Goal: Find specific page/section: Find specific page/section

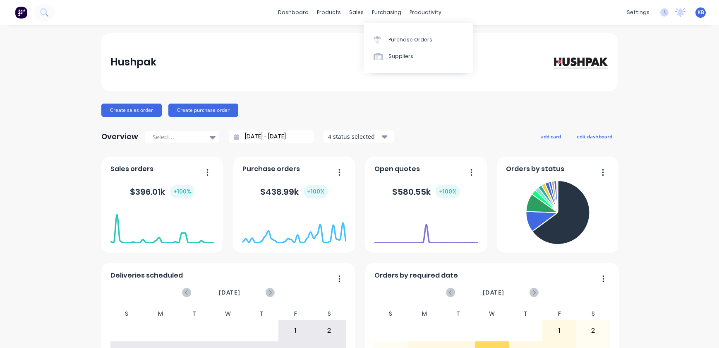
click at [368, 12] on div "purchasing" at bounding box center [387, 12] width 38 height 12
click at [360, 12] on div "sales" at bounding box center [356, 12] width 23 height 12
click at [371, 32] on link "Sales Orders" at bounding box center [398, 39] width 110 height 17
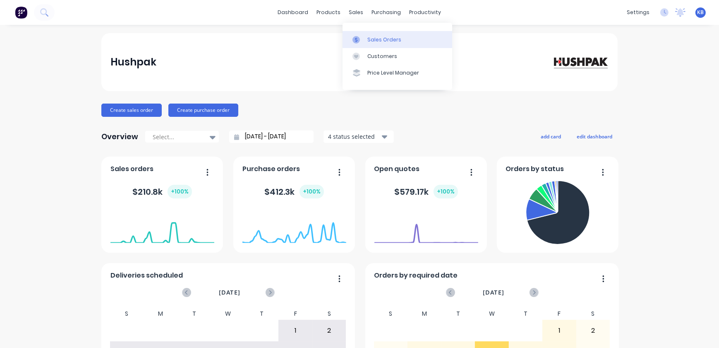
click at [374, 39] on div "Sales Orders" at bounding box center [384, 39] width 34 height 7
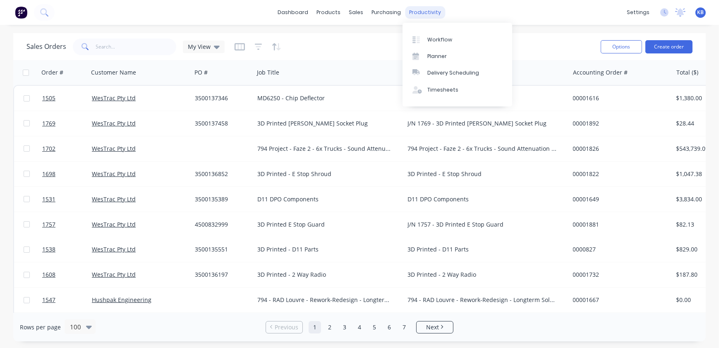
click at [431, 14] on div "productivity" at bounding box center [425, 12] width 40 height 12
click at [438, 35] on link "Workflow" at bounding box center [458, 39] width 110 height 17
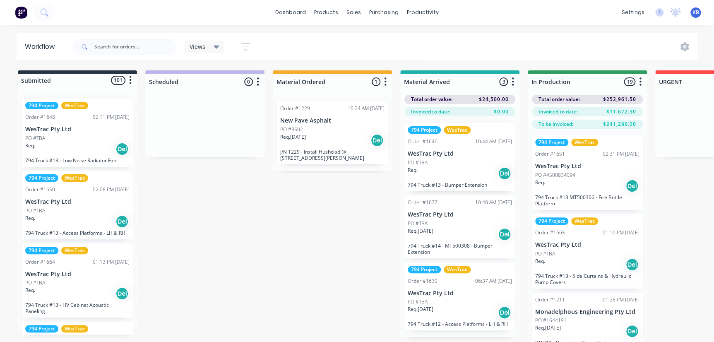
click at [425, 13] on div "productivity" at bounding box center [423, 12] width 40 height 12
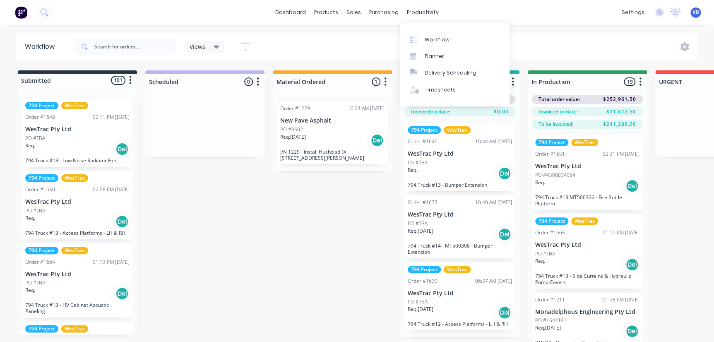
click at [438, 30] on div "Workflow Planner Delivery Scheduling Timesheets" at bounding box center [455, 65] width 110 height 84
click at [438, 35] on link "Workflow" at bounding box center [455, 39] width 110 height 17
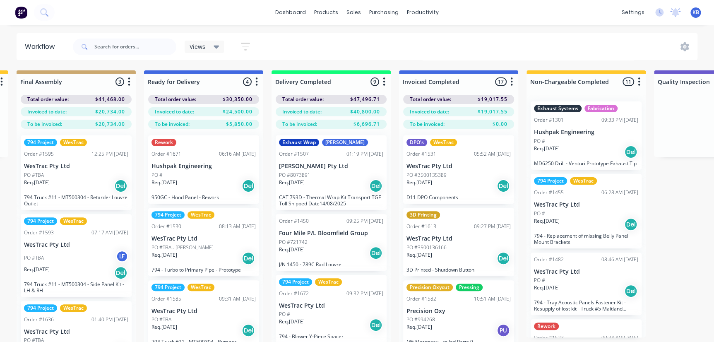
scroll to position [0, 1452]
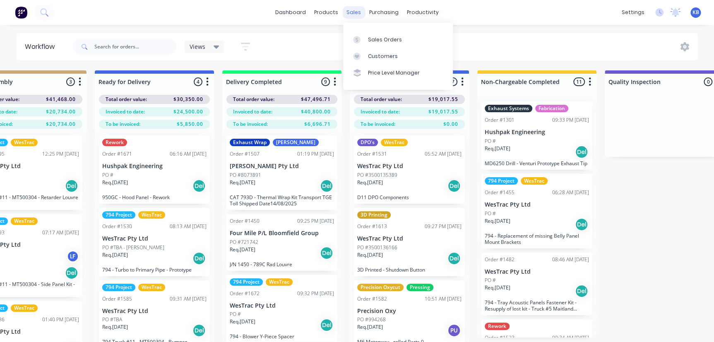
click at [347, 12] on div "sales" at bounding box center [353, 12] width 23 height 12
click at [348, 34] on link "Sales Orders" at bounding box center [398, 39] width 110 height 17
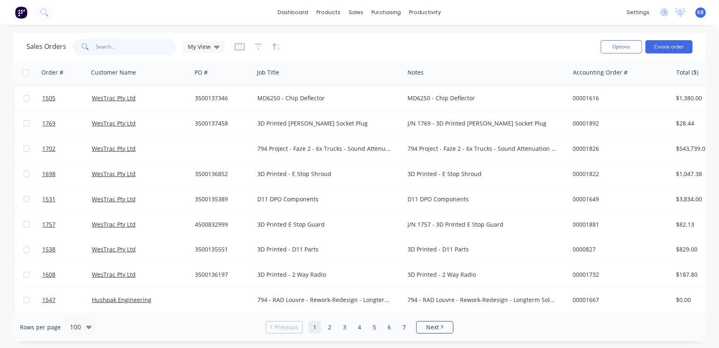
click at [124, 44] on input "text" at bounding box center [136, 46] width 81 height 17
type input "1422"
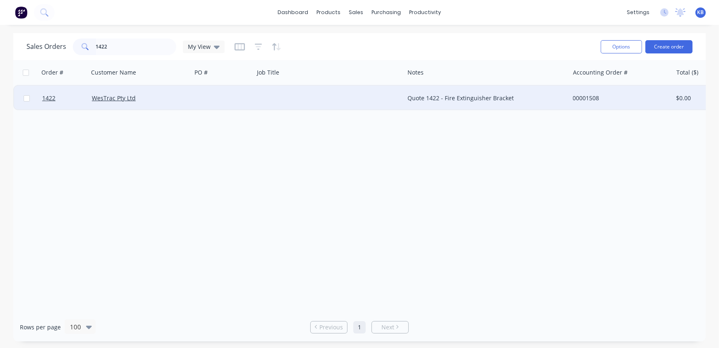
click at [408, 96] on div "Quote 1422 - Fire Extinguisher Bracket" at bounding box center [483, 98] width 151 height 8
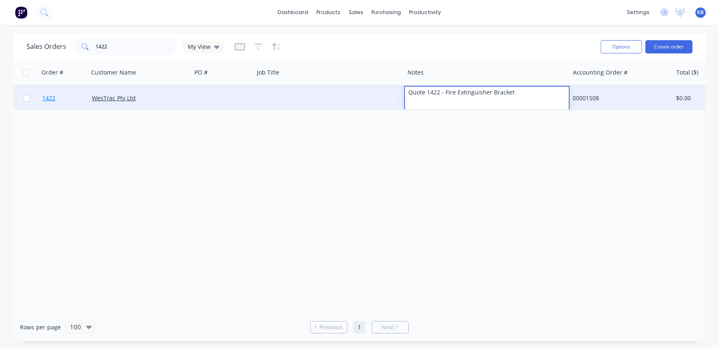
click at [54, 97] on span "1422" at bounding box center [48, 98] width 13 height 8
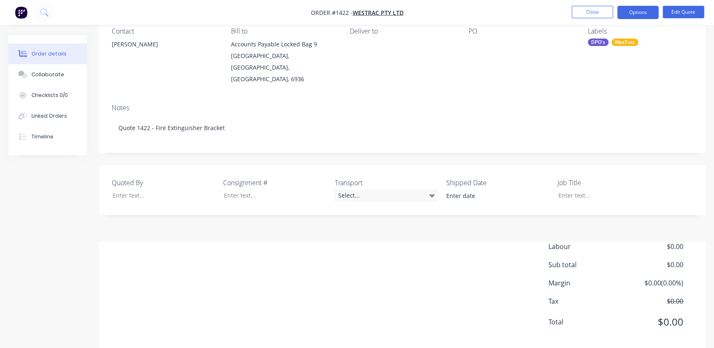
scroll to position [79, 0]
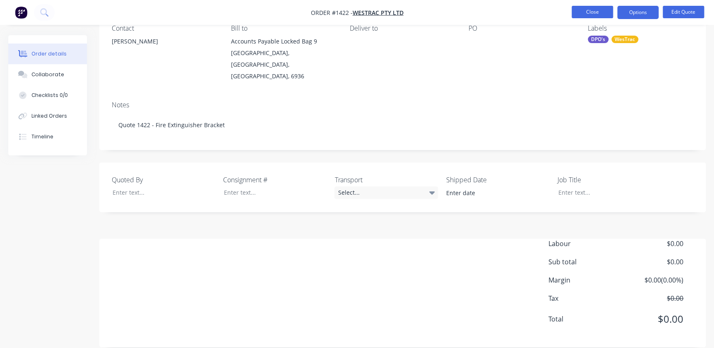
click at [590, 12] on button "Close" at bounding box center [591, 12] width 41 height 12
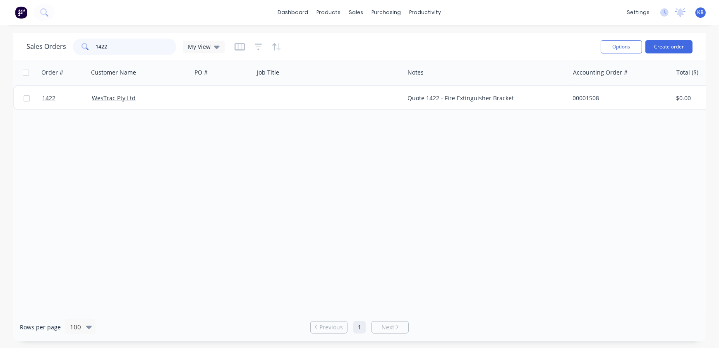
drag, startPoint x: 140, startPoint y: 45, endPoint x: 0, endPoint y: 32, distance: 140.4
click at [29, 42] on div "Sales Orders 1422 My View" at bounding box center [125, 46] width 198 height 17
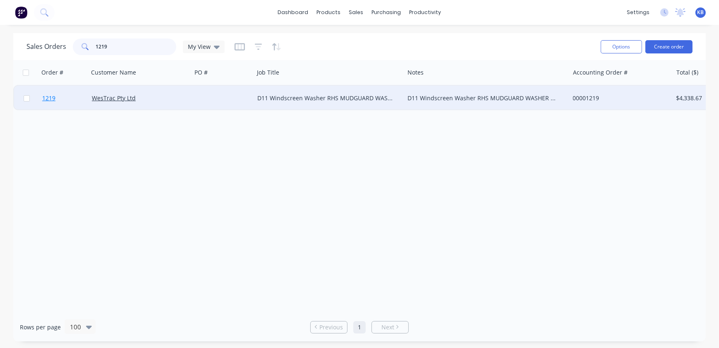
type input "1219"
click at [43, 96] on span "1219" at bounding box center [48, 98] width 13 height 8
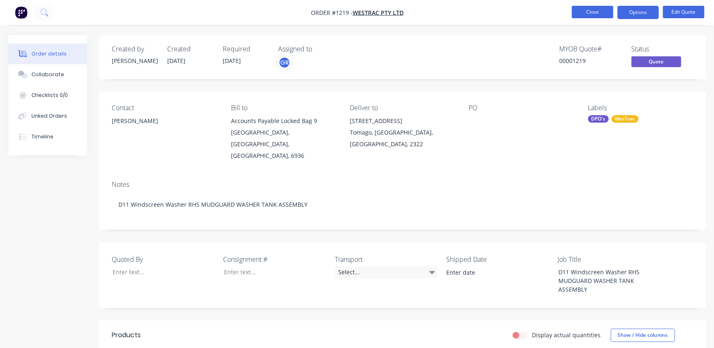
click at [581, 17] on button "Close" at bounding box center [591, 12] width 41 height 12
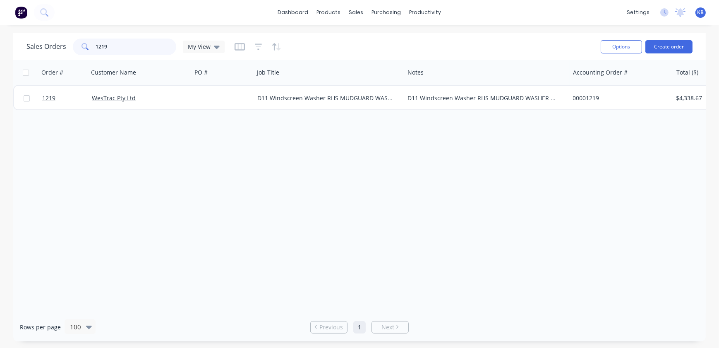
drag, startPoint x: 147, startPoint y: 45, endPoint x: 38, endPoint y: 33, distance: 110.3
click at [52, 43] on div "Sales Orders 1219 My View" at bounding box center [125, 46] width 198 height 17
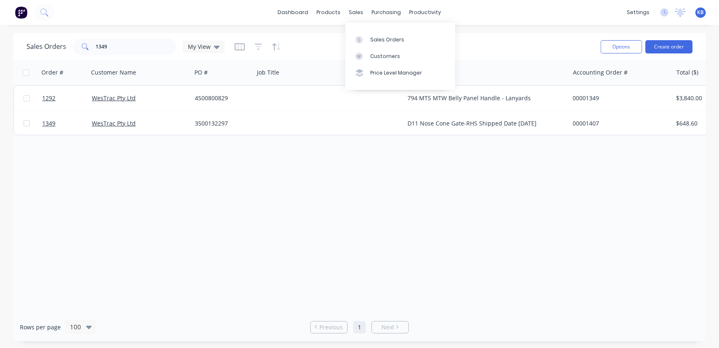
drag, startPoint x: 364, startPoint y: 8, endPoint x: 372, endPoint y: 19, distance: 14.2
click at [364, 8] on div "sales" at bounding box center [356, 12] width 23 height 12
click at [368, 42] on link "Sales Orders" at bounding box center [400, 39] width 110 height 17
drag, startPoint x: 127, startPoint y: 49, endPoint x: 0, endPoint y: 13, distance: 131.7
click at [0, 37] on div "Sales Orders 1349 My View Options Create order Order # Customer Name PO # Job T…" at bounding box center [359, 187] width 719 height 308
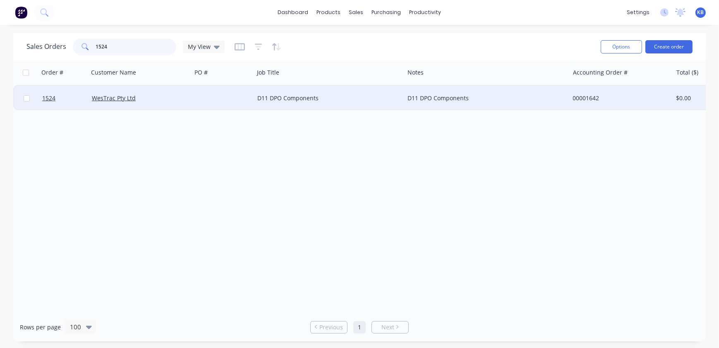
type input "1524"
click at [140, 98] on div "WesTrac Pty Ltd" at bounding box center [138, 98] width 92 height 8
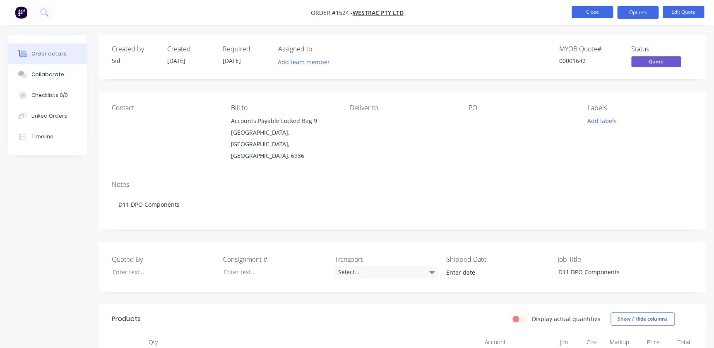
click at [582, 12] on button "Close" at bounding box center [591, 12] width 41 height 12
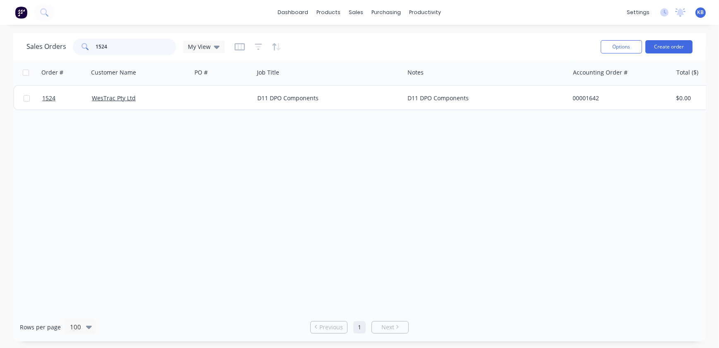
drag, startPoint x: 126, startPoint y: 46, endPoint x: 46, endPoint y: 29, distance: 81.6
click at [74, 36] on div "Sales Orders 1524 My View" at bounding box center [310, 46] width 568 height 20
type input "W"
type input "WASHER"
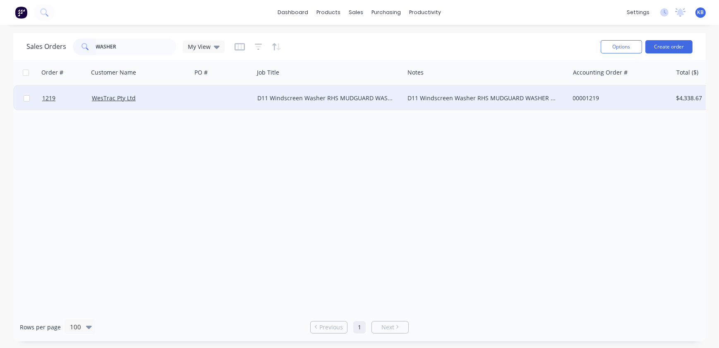
click at [184, 96] on div "WesTrac Pty Ltd" at bounding box center [140, 98] width 97 height 8
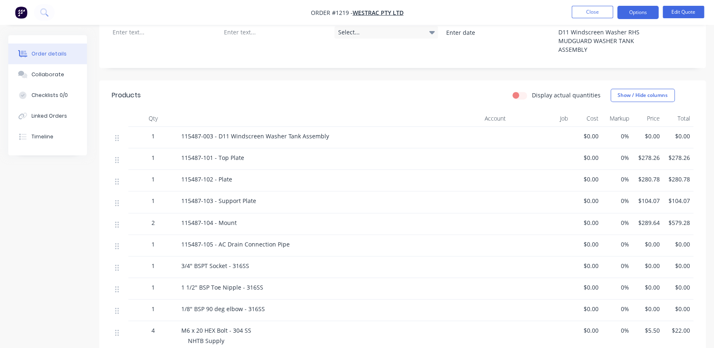
scroll to position [220, 0]
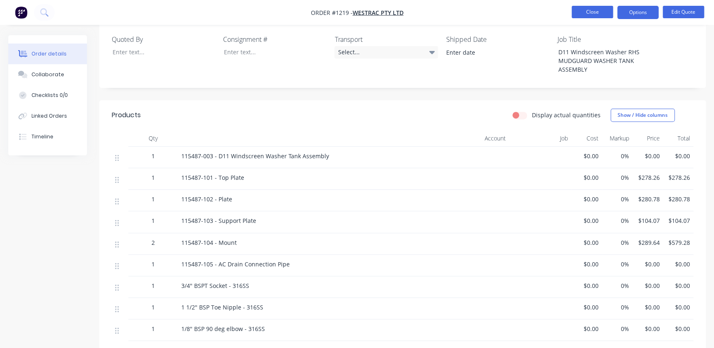
click at [579, 14] on button "Close" at bounding box center [591, 12] width 41 height 12
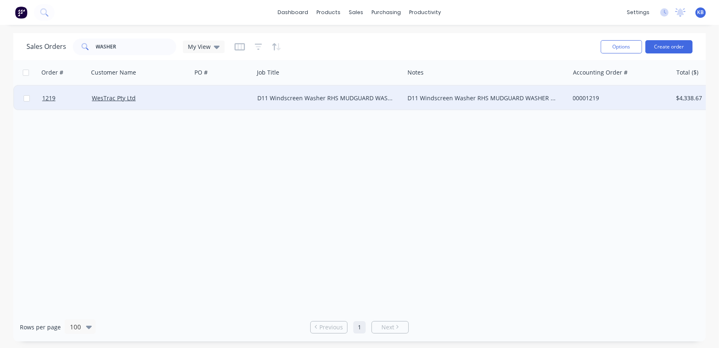
click at [261, 99] on div "D11 Windscreen Washer RHS MUDGUARD WASHER TANK ASSEMBLY" at bounding box center [325, 98] width 137 height 8
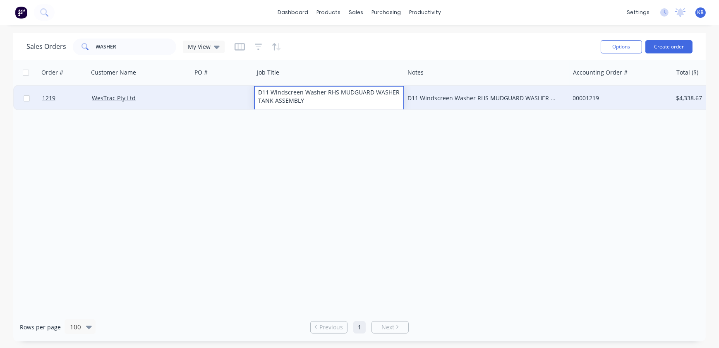
click at [165, 97] on div "WesTrac Pty Ltd" at bounding box center [138, 98] width 92 height 8
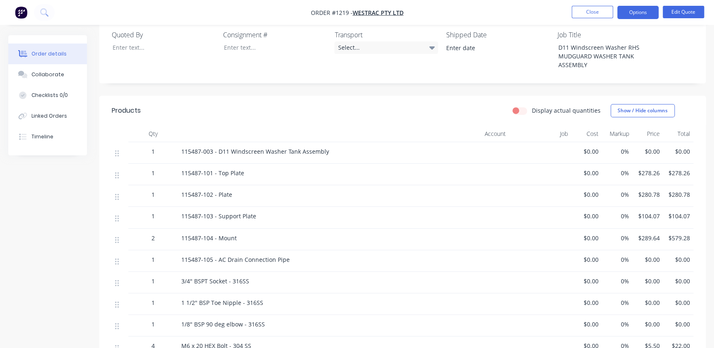
scroll to position [188, 0]
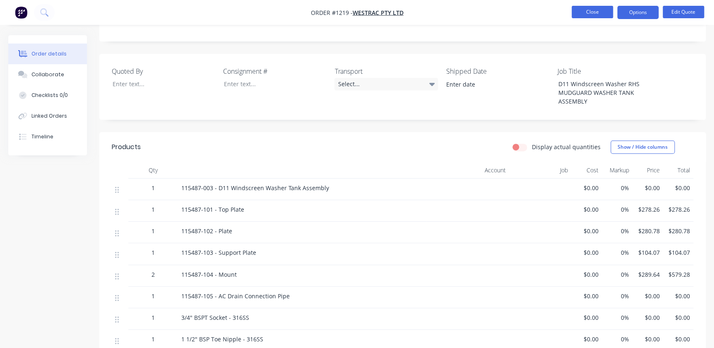
click at [576, 12] on button "Close" at bounding box center [591, 12] width 41 height 12
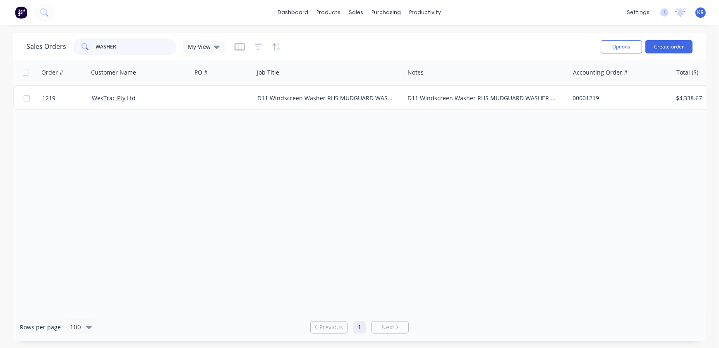
drag, startPoint x: 133, startPoint y: 45, endPoint x: 35, endPoint y: 33, distance: 98.8
click at [35, 33] on div "dashboard products sales purchasing productivity dashboard products Product Cat…" at bounding box center [359, 174] width 719 height 348
type input "1524"
click at [201, 112] on div "Order # Customer Name PO # Job Title Notes Accounting Order # Total ($) Status …" at bounding box center [359, 186] width 693 height 252
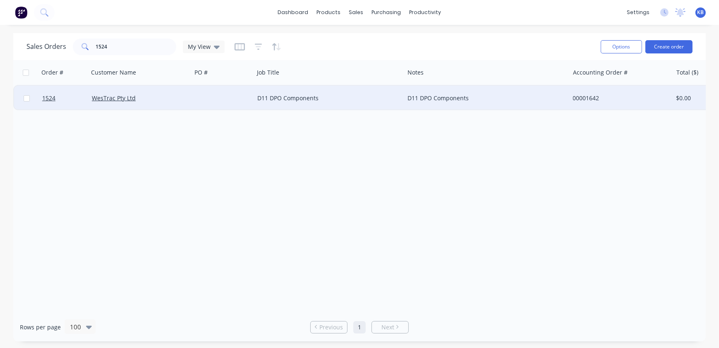
click at [127, 93] on div "WesTrac Pty Ltd" at bounding box center [140, 98] width 103 height 25
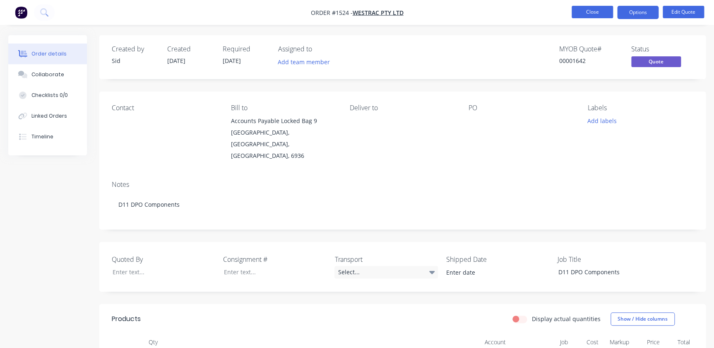
click at [596, 13] on button "Close" at bounding box center [591, 12] width 41 height 12
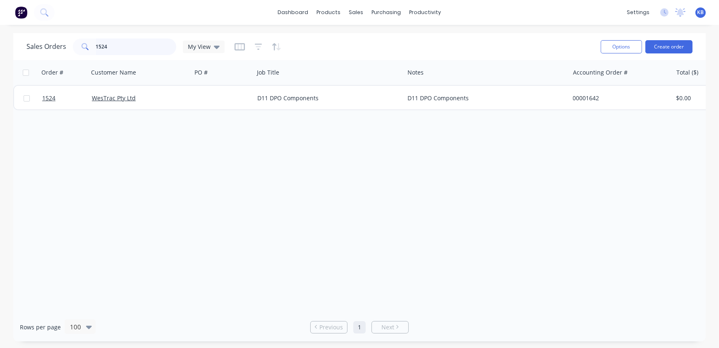
click at [130, 45] on input "1524" at bounding box center [136, 46] width 81 height 17
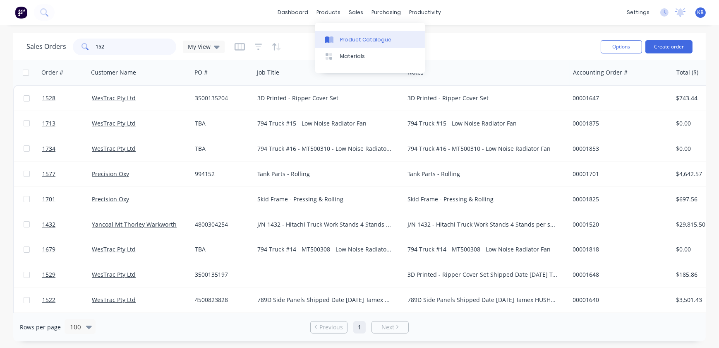
type input "152"
click at [342, 35] on link "Product Catalogue" at bounding box center [370, 39] width 110 height 17
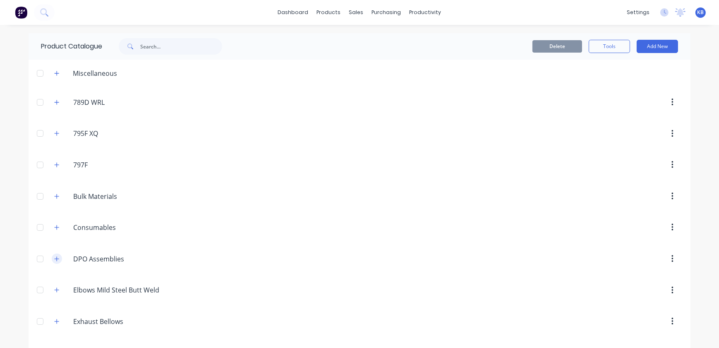
click at [54, 257] on icon "button" at bounding box center [56, 259] width 5 height 6
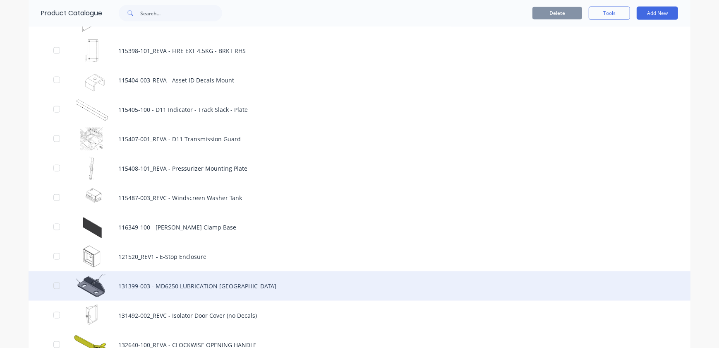
scroll to position [1542, 0]
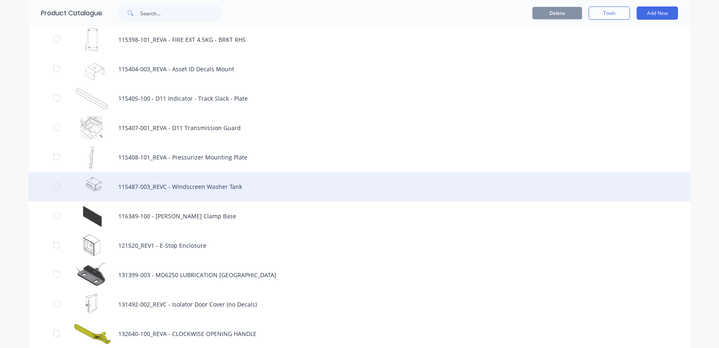
click at [133, 186] on div "115487-003_REVC - Windscreen Washer Tank" at bounding box center [360, 186] width 662 height 29
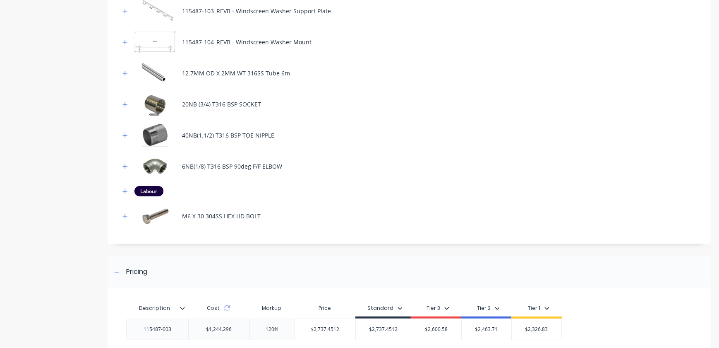
scroll to position [301, 0]
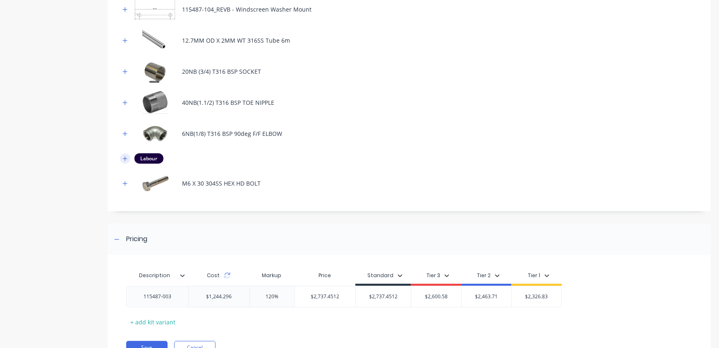
click at [123, 161] on icon "button" at bounding box center [124, 159] width 5 height 6
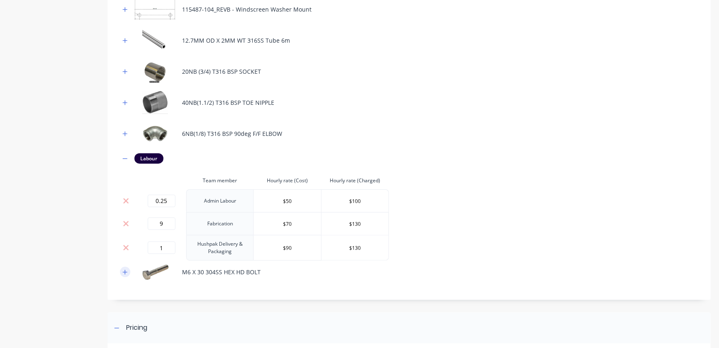
click at [123, 273] on icon "button" at bounding box center [124, 272] width 5 height 6
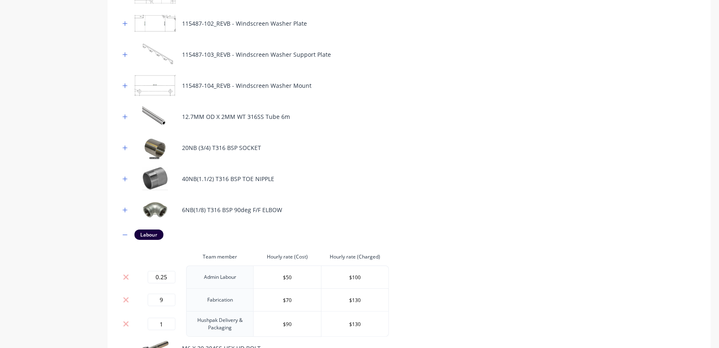
scroll to position [225, 0]
click at [125, 234] on icon "button" at bounding box center [124, 234] width 5 height 6
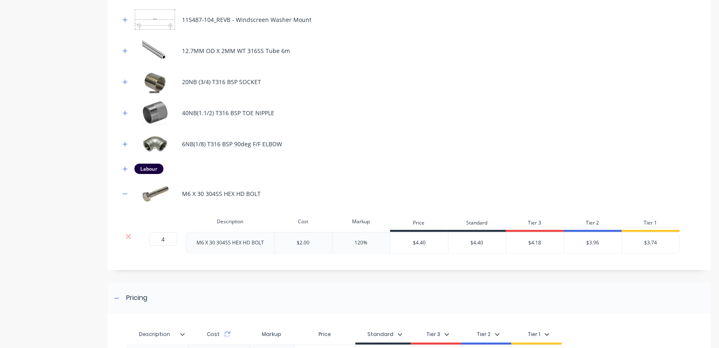
scroll to position [301, 0]
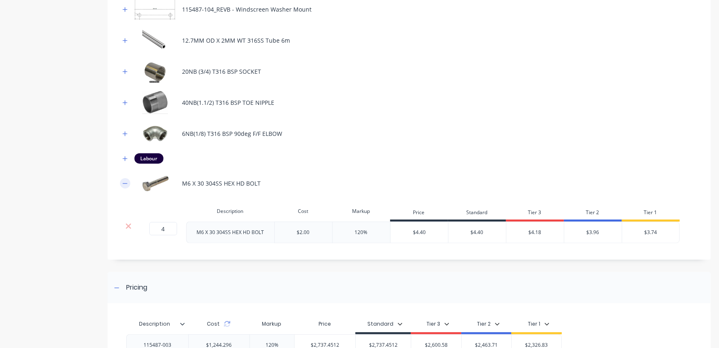
click at [127, 183] on icon "button" at bounding box center [125, 183] width 5 height 0
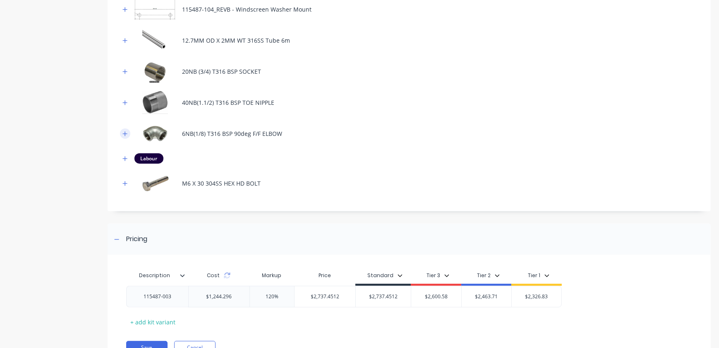
click at [123, 135] on icon "button" at bounding box center [124, 134] width 5 height 6
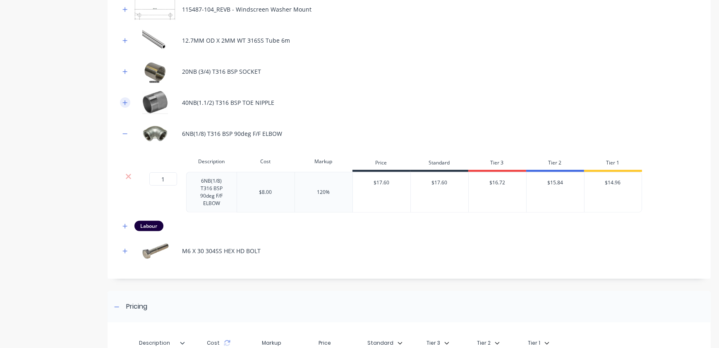
click at [126, 103] on icon "button" at bounding box center [124, 103] width 5 height 6
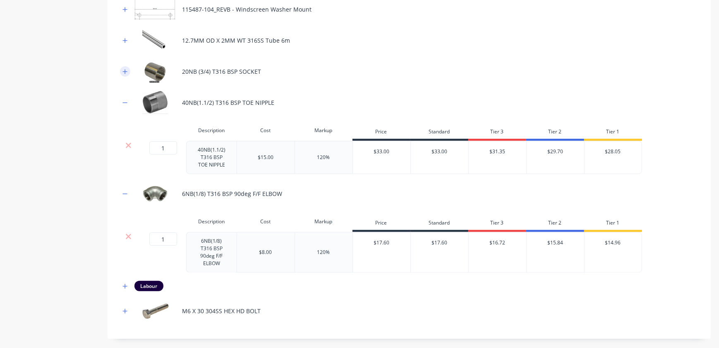
click at [124, 74] on button "button" at bounding box center [125, 71] width 10 height 10
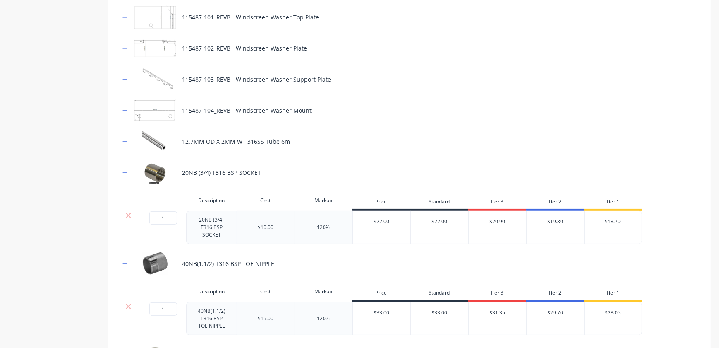
scroll to position [188, 0]
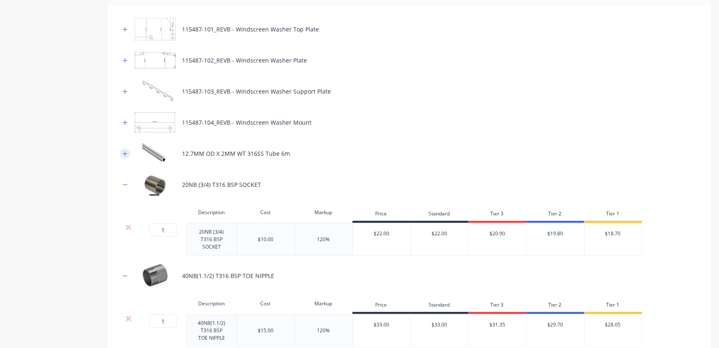
click at [128, 152] on button "button" at bounding box center [125, 153] width 10 height 10
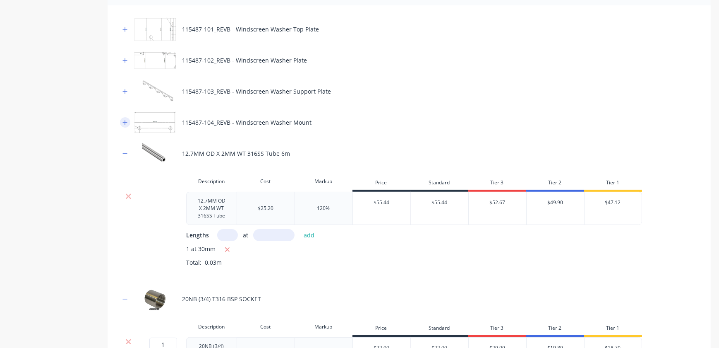
click at [124, 122] on icon "button" at bounding box center [125, 122] width 5 height 5
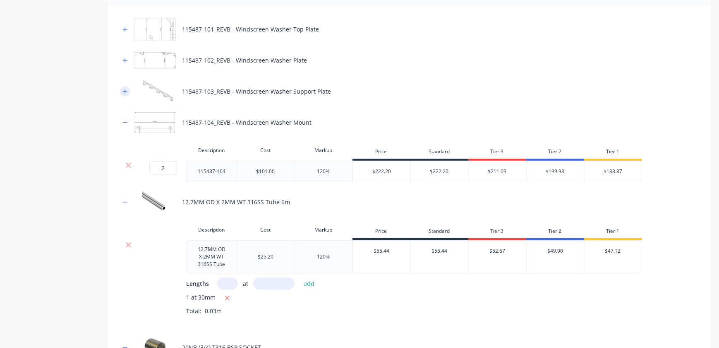
click at [126, 92] on icon "button" at bounding box center [124, 92] width 5 height 6
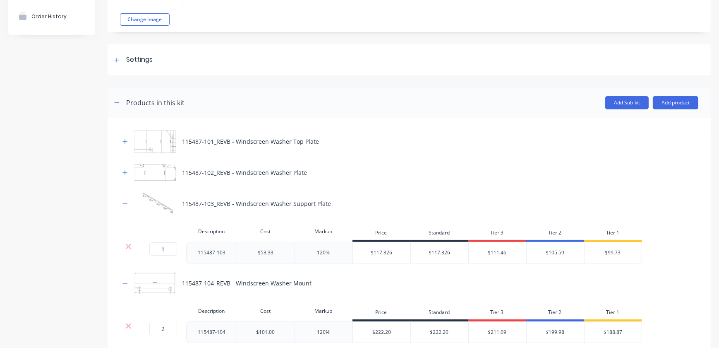
scroll to position [75, 0]
click at [123, 138] on button "button" at bounding box center [125, 142] width 10 height 10
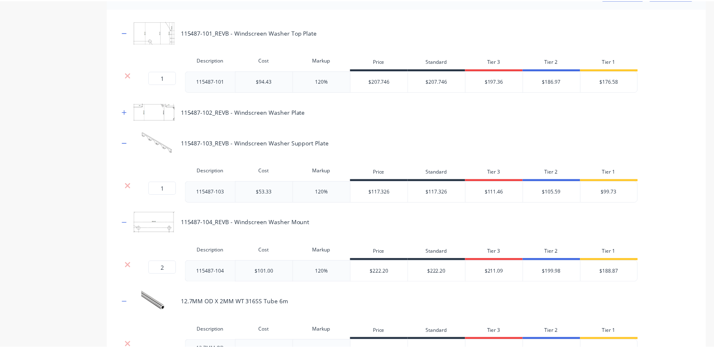
scroll to position [0, 0]
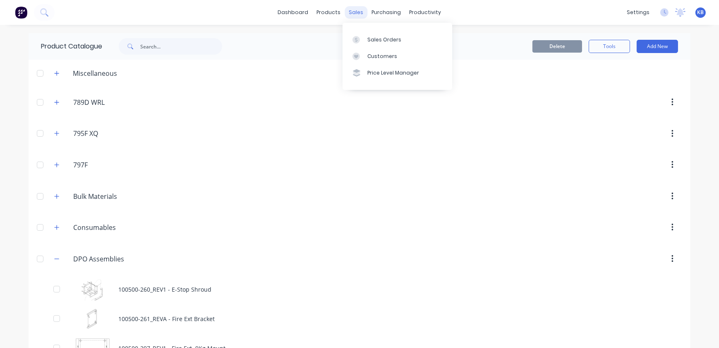
click at [348, 16] on div "sales" at bounding box center [356, 12] width 23 height 12
click at [368, 40] on div "Sales Orders" at bounding box center [384, 39] width 34 height 7
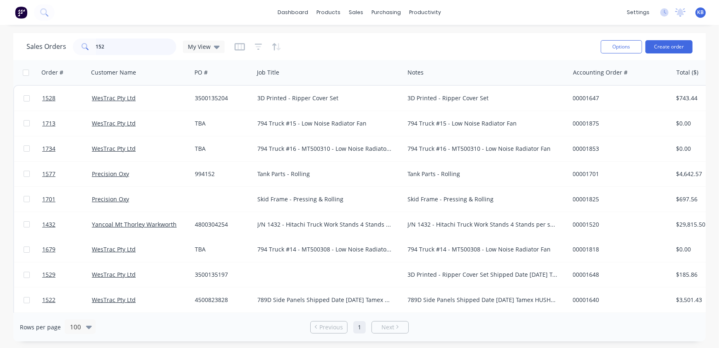
click at [113, 46] on input "152" at bounding box center [136, 46] width 81 height 17
type input "1"
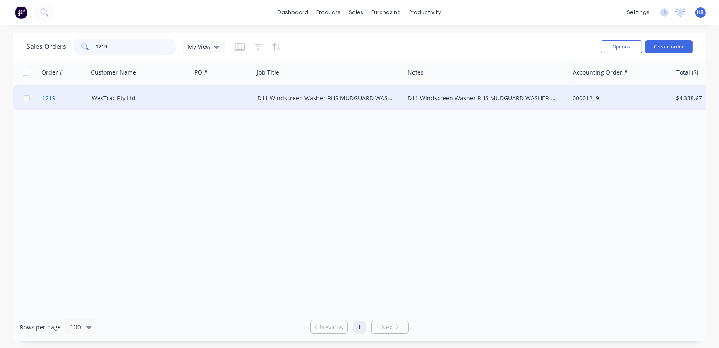
type input "1219"
click at [62, 96] on link "1219" at bounding box center [67, 98] width 50 height 25
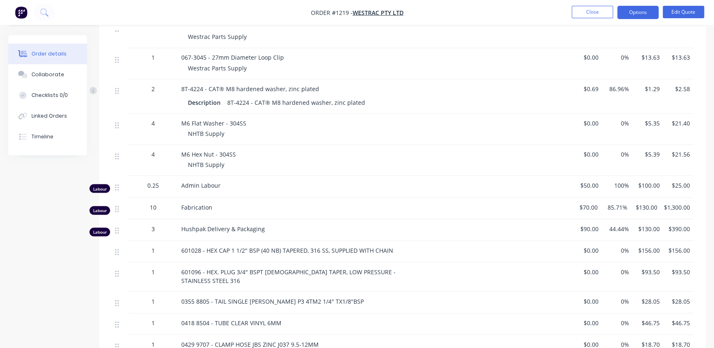
scroll to position [671, 0]
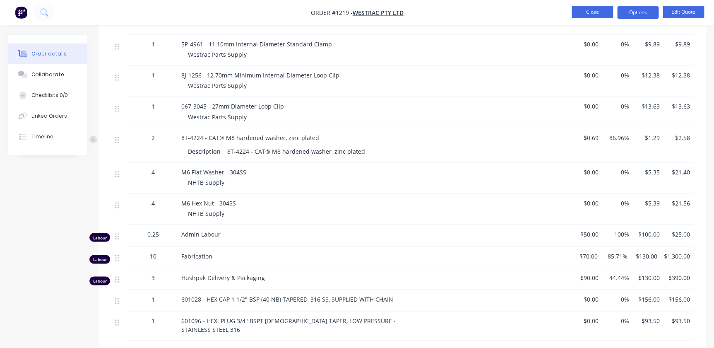
click at [603, 8] on button "Close" at bounding box center [591, 12] width 41 height 12
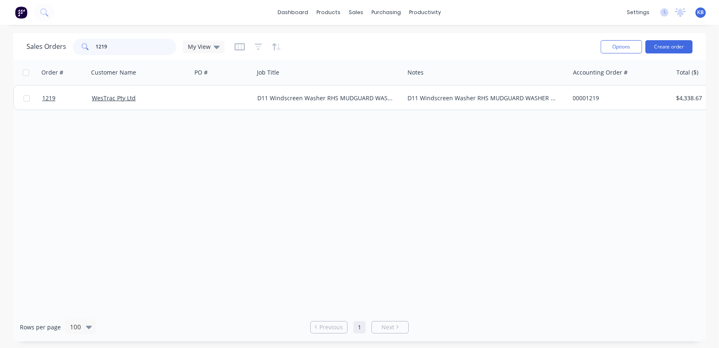
drag, startPoint x: 116, startPoint y: 46, endPoint x: 38, endPoint y: 43, distance: 77.8
click at [42, 43] on div "Sales Orders 1219 My View" at bounding box center [125, 46] width 198 height 17
type input "1531"
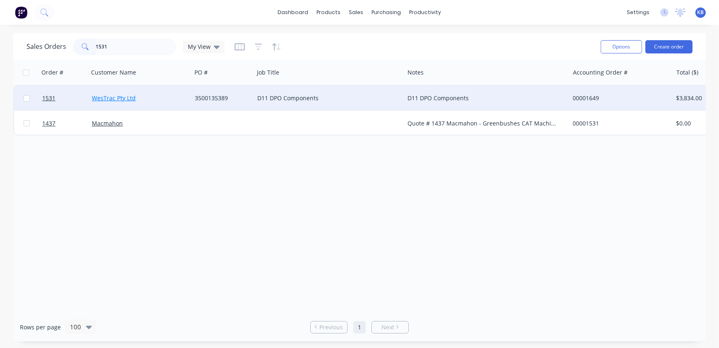
click at [103, 98] on link "WesTrac Pty Ltd" at bounding box center [114, 98] width 44 height 8
click at [333, 98] on div "D11 DPO Components" at bounding box center [325, 98] width 137 height 8
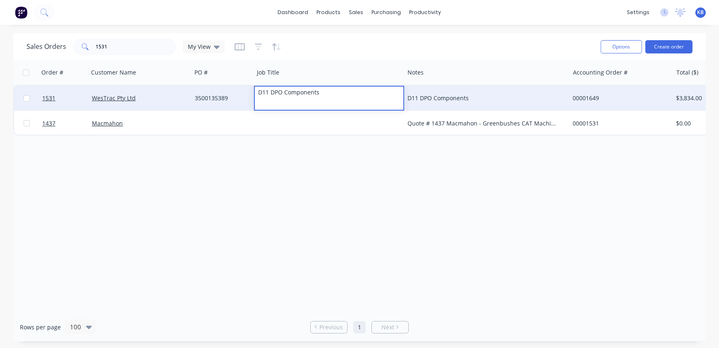
click at [253, 97] on div "3500135389" at bounding box center [223, 98] width 62 height 25
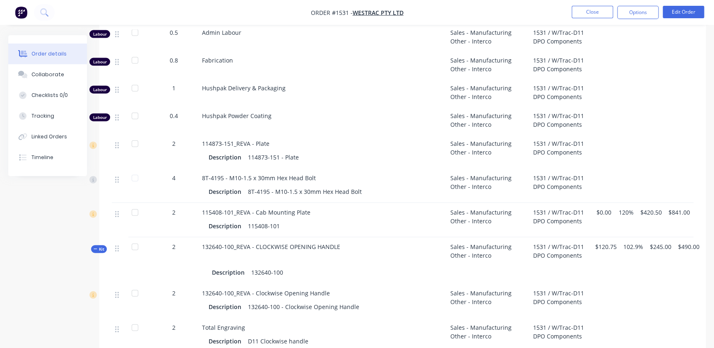
scroll to position [940, 0]
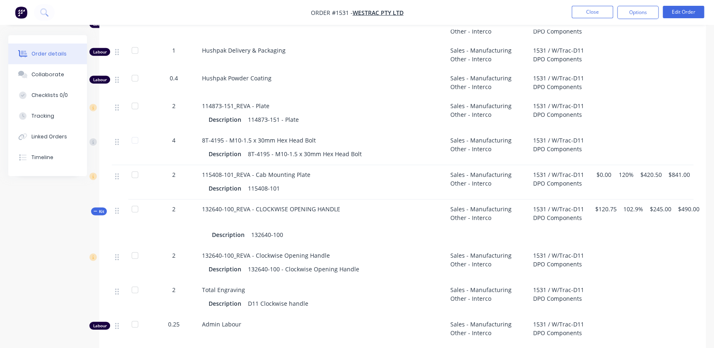
click at [103, 208] on span "Kit" at bounding box center [98, 211] width 11 height 6
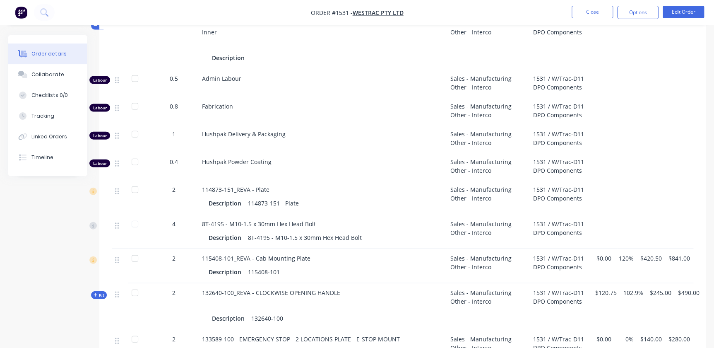
scroll to position [1019, 0]
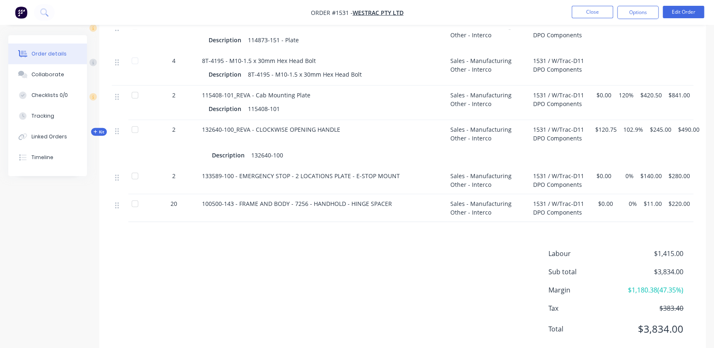
click at [580, 14] on button "Close" at bounding box center [591, 12] width 41 height 12
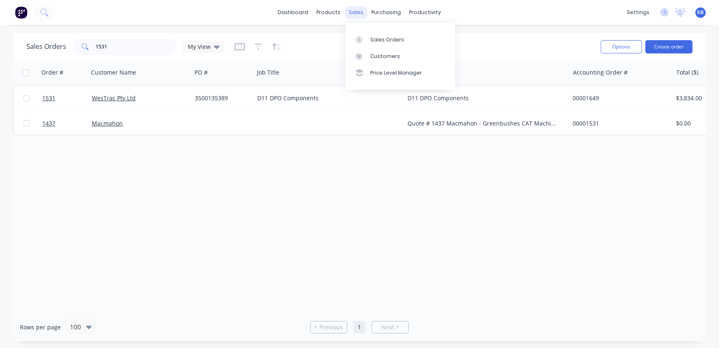
drag, startPoint x: 348, startPoint y: 10, endPoint x: 352, endPoint y: 15, distance: 6.0
click at [350, 12] on div "sales" at bounding box center [356, 12] width 23 height 12
click at [380, 40] on div "Sales Orders" at bounding box center [387, 39] width 34 height 7
drag, startPoint x: 129, startPoint y: 53, endPoint x: 46, endPoint y: 8, distance: 94.2
click at [55, 50] on div "Sales Orders 1531 My View" at bounding box center [125, 46] width 198 height 17
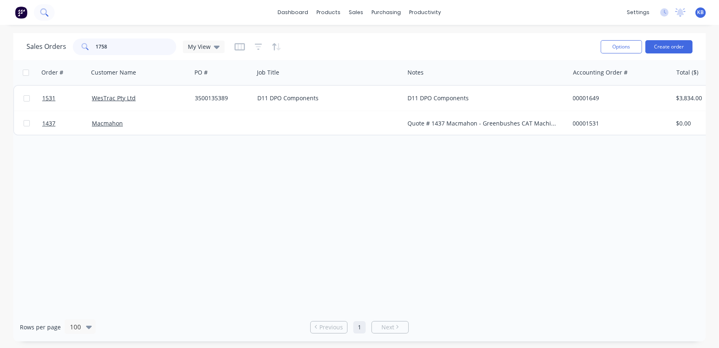
type input "1758"
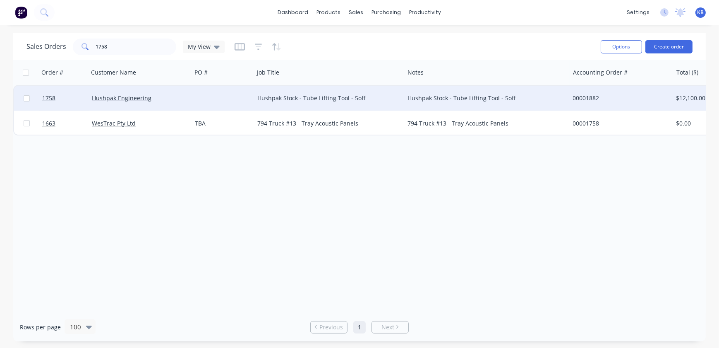
click at [31, 99] on div at bounding box center [26, 98] width 25 height 25
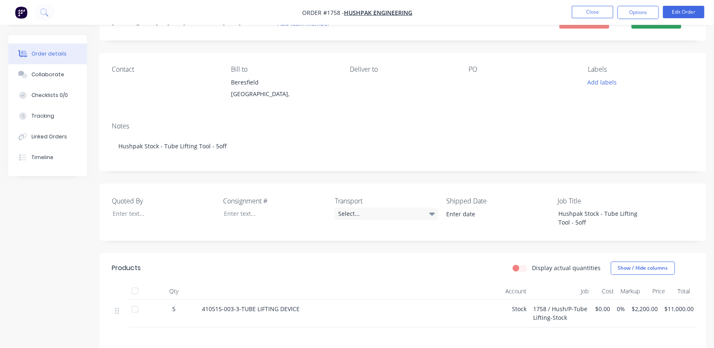
scroll to position [75, 0]
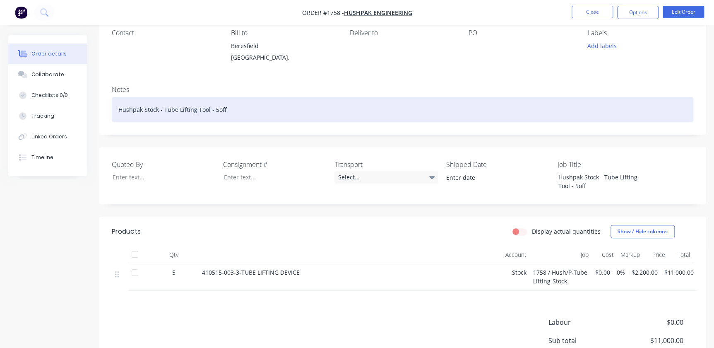
click at [233, 107] on div "Hushpak Stock - Tube Lifting Tool - 5off" at bounding box center [402, 109] width 581 height 25
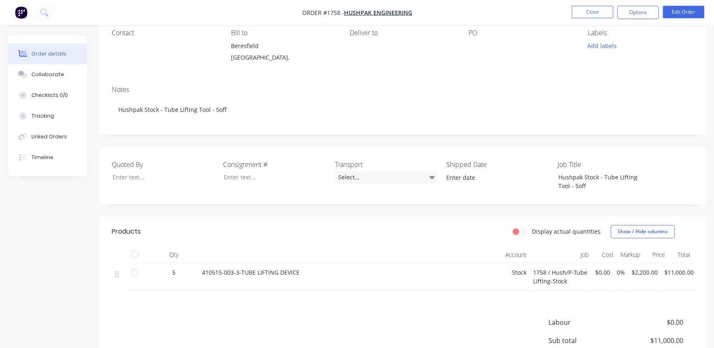
drag, startPoint x: 130, startPoint y: 108, endPoint x: 298, endPoint y: 86, distance: 169.4
click at [298, 86] on div "Notes" at bounding box center [402, 90] width 581 height 8
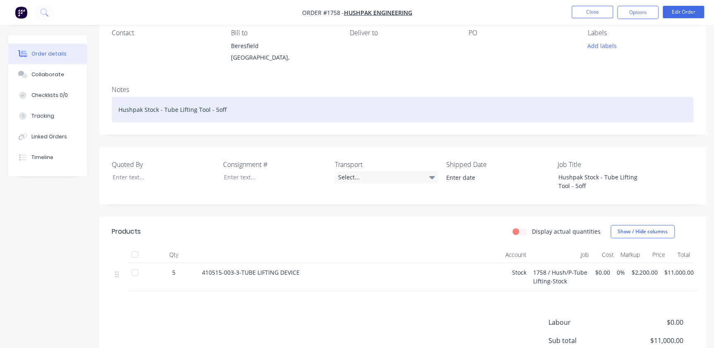
click at [247, 113] on div "Hushpak Stock - Tube Lifting Tool - 5off" at bounding box center [402, 109] width 581 height 25
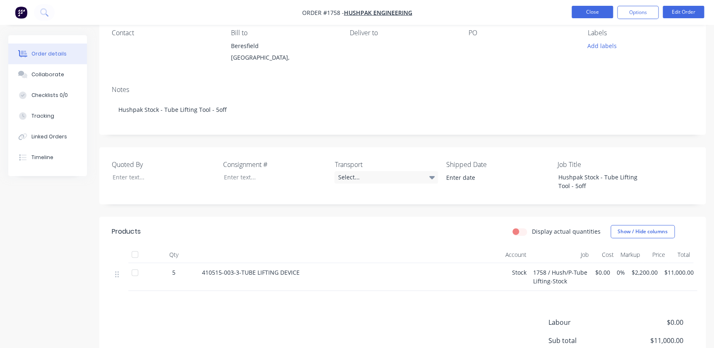
click at [598, 10] on button "Close" at bounding box center [591, 12] width 41 height 12
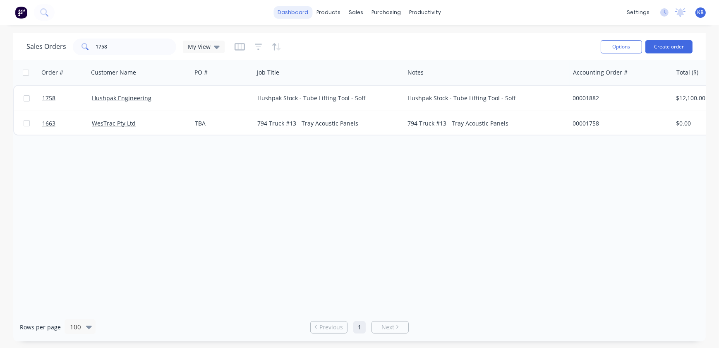
click at [293, 12] on link "dashboard" at bounding box center [293, 12] width 39 height 12
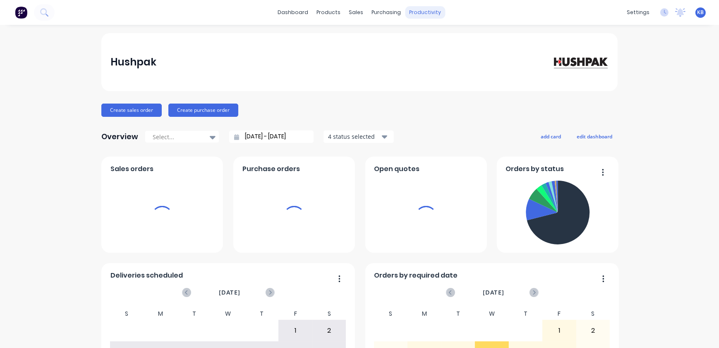
click at [412, 17] on div "productivity" at bounding box center [425, 12] width 40 height 12
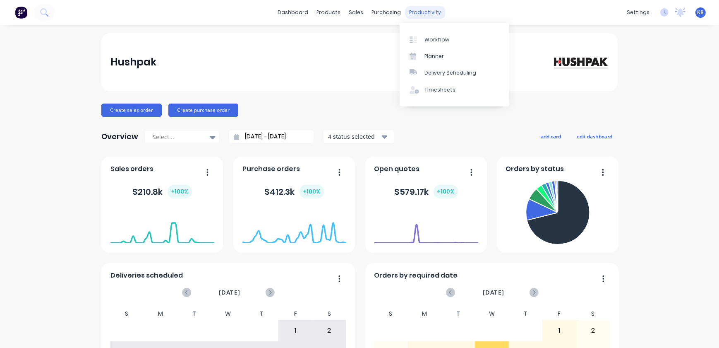
click at [433, 12] on div "productivity" at bounding box center [425, 12] width 40 height 12
click at [451, 40] on link "Workflow" at bounding box center [455, 39] width 110 height 17
